Goal: Task Accomplishment & Management: Complete application form

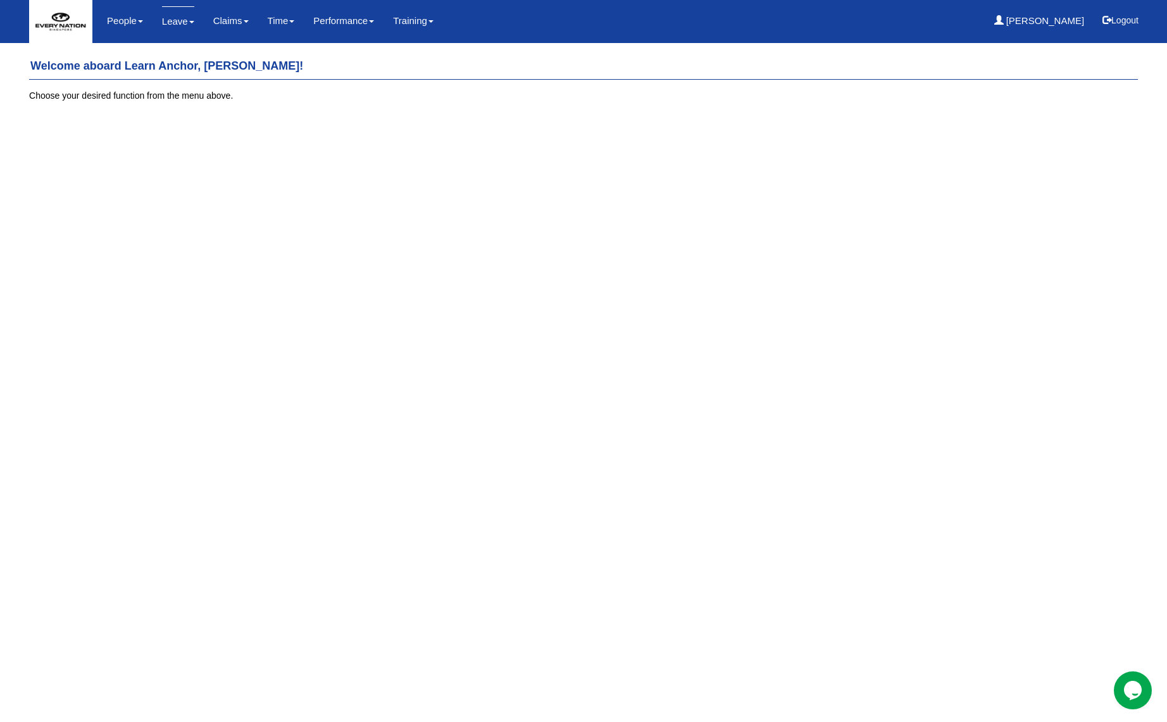
click at [184, 26] on link "Leave" at bounding box center [178, 21] width 32 height 30
click at [187, 57] on h4 "Welcome aboard Learn Anchor, [PERSON_NAME]!" at bounding box center [583, 67] width 1109 height 26
click at [178, 22] on link "Leave" at bounding box center [178, 21] width 32 height 30
click at [192, 52] on link "Apply for Leave" at bounding box center [205, 55] width 105 height 25
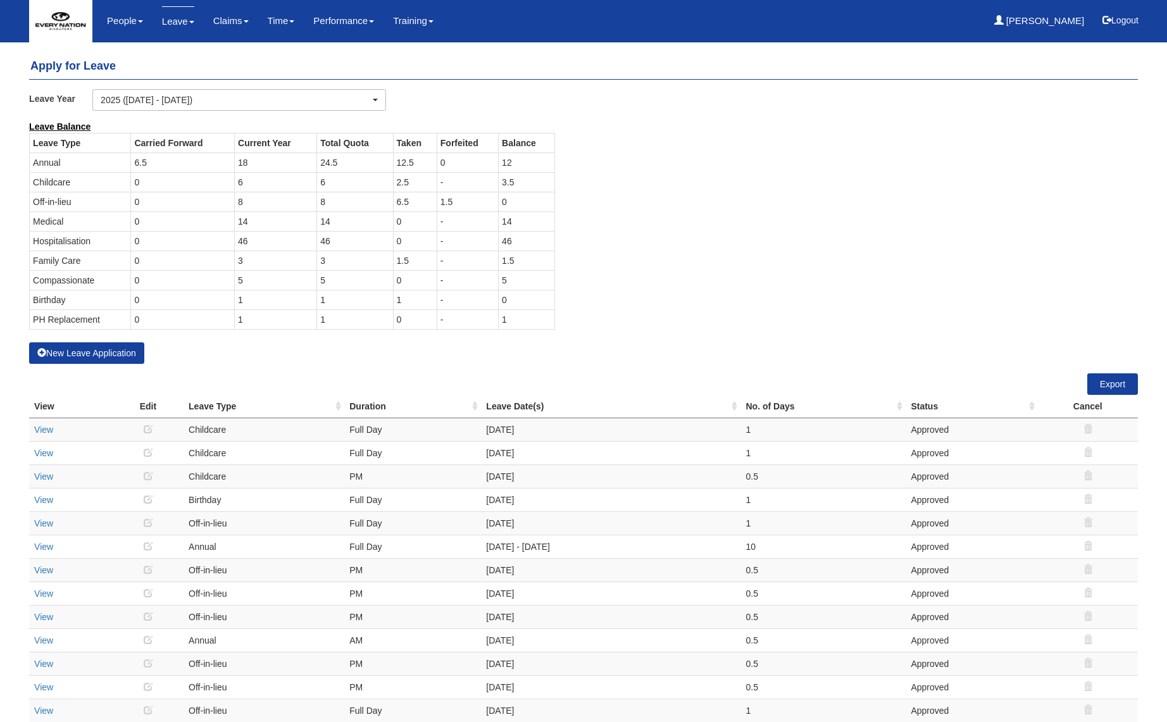
select select "50"
